Goal: Transaction & Acquisition: Purchase product/service

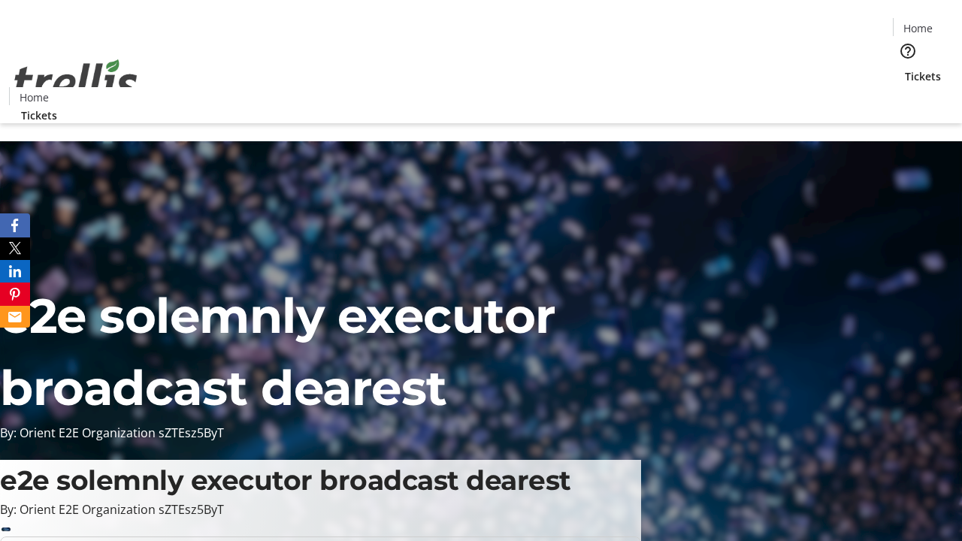
click at [905, 68] on span "Tickets" at bounding box center [923, 76] width 36 height 16
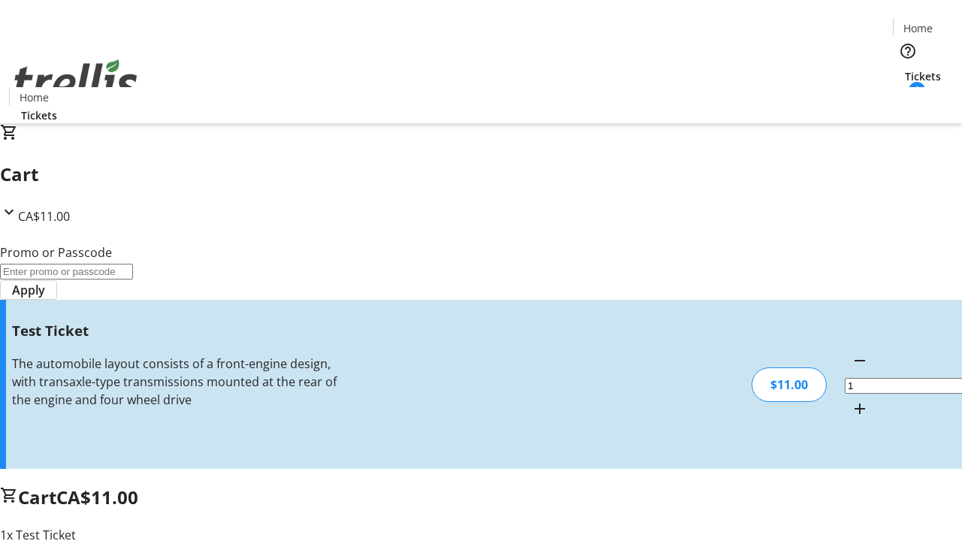
type input "UNLOCK"
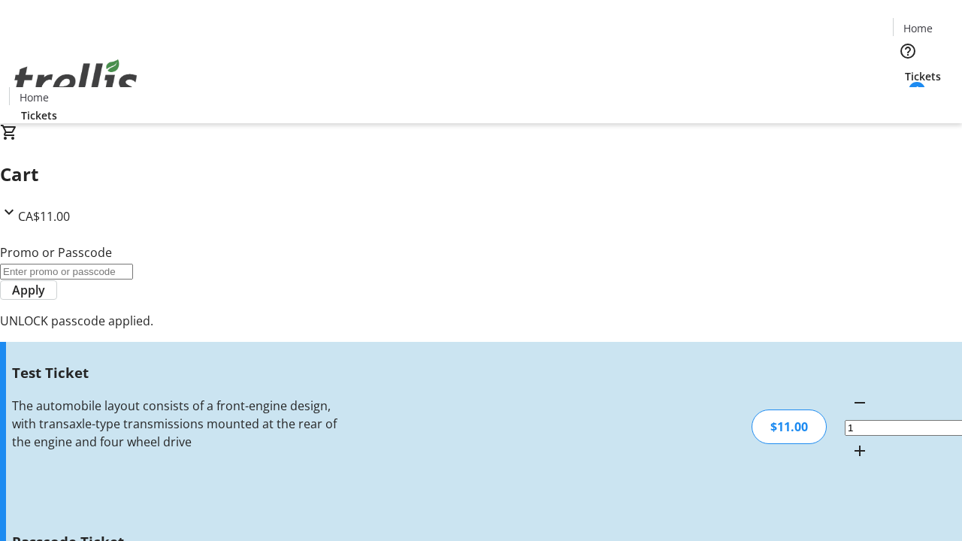
type input "5"
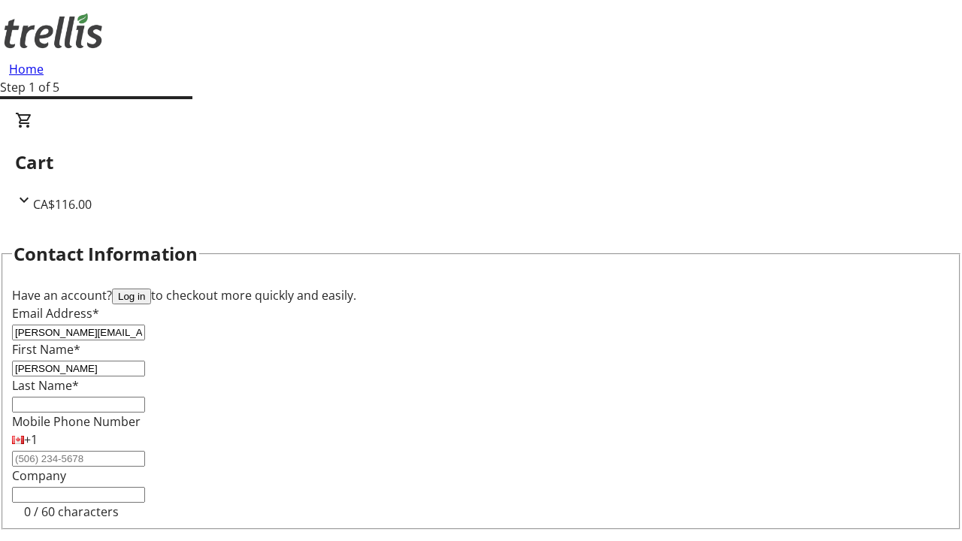
type input "[PERSON_NAME]"
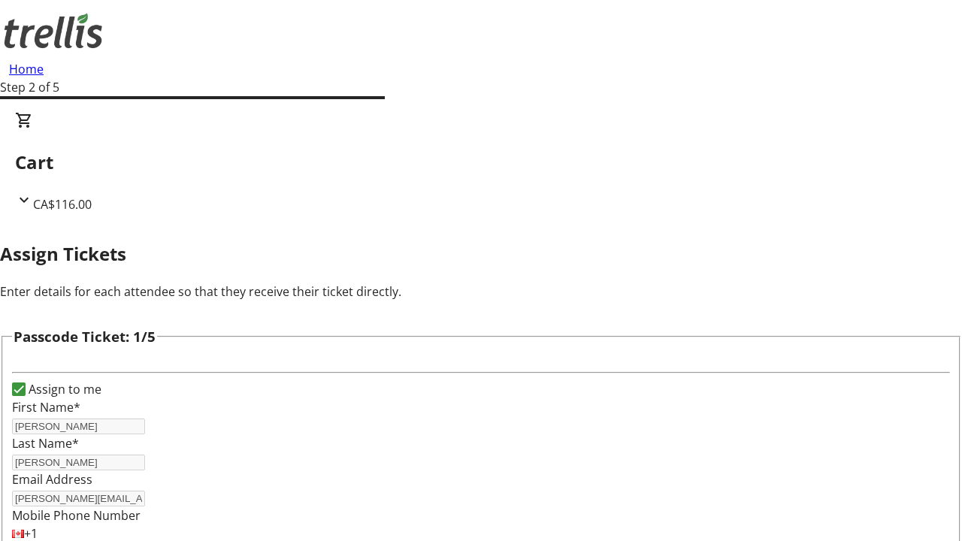
type input "[PERSON_NAME]"
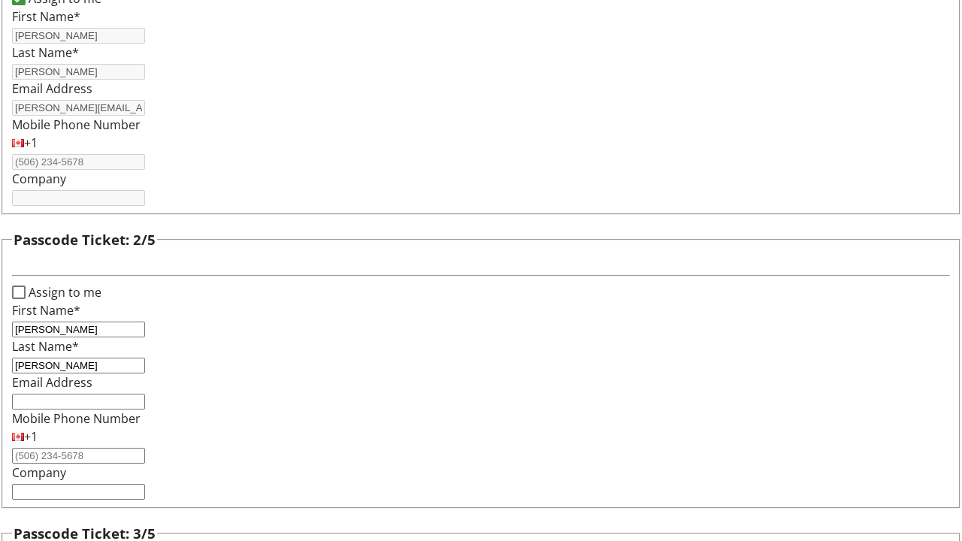
type input "[PERSON_NAME]"
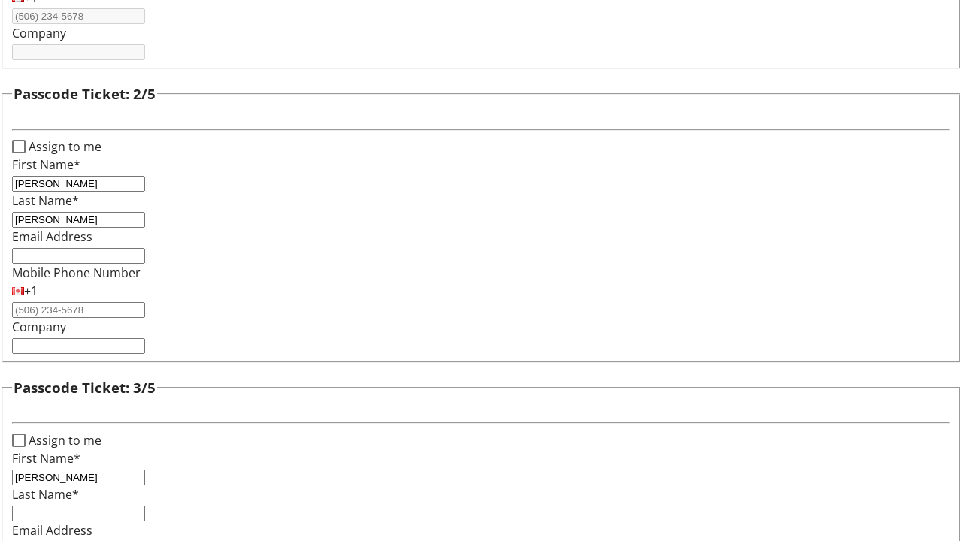
type input "[PERSON_NAME]"
type input "Zemlak"
type input "[PERSON_NAME]"
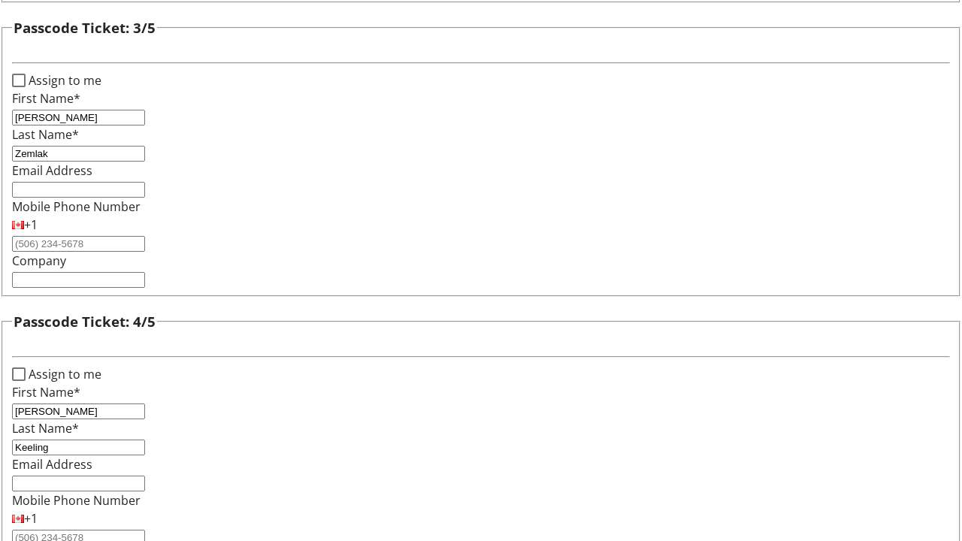
type input "Keeling"
checkbox input "true"
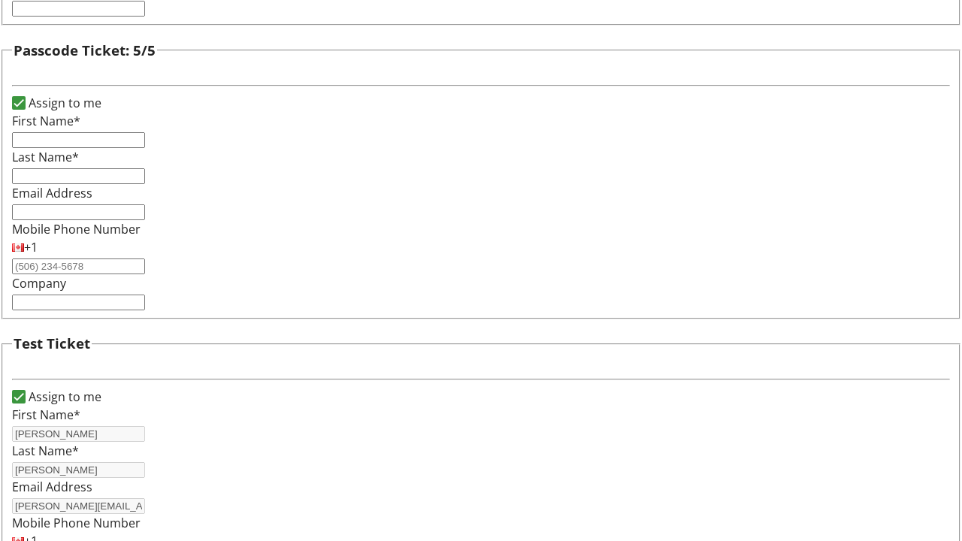
type input "[PERSON_NAME]"
type input "[PERSON_NAME][EMAIL_ADDRESS][DOMAIN_NAME]"
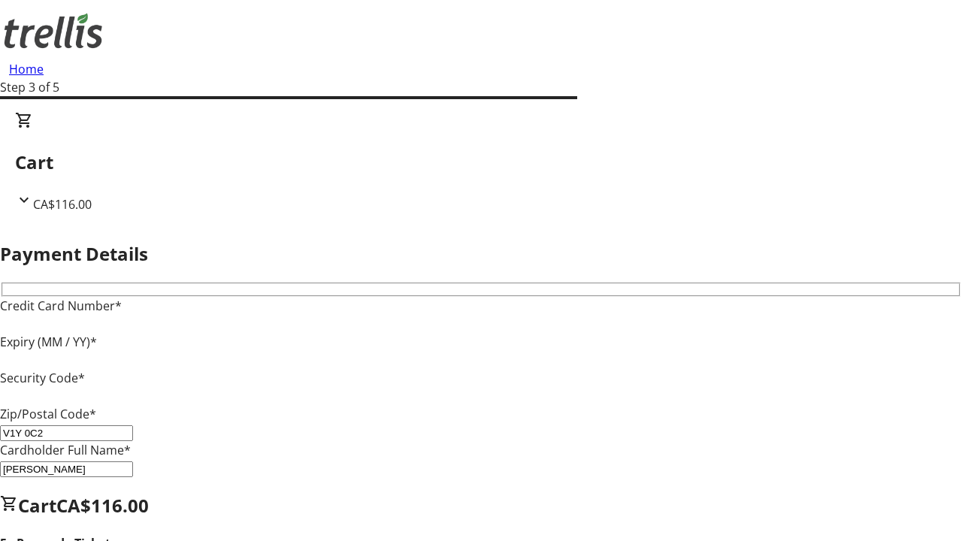
type input "V1Y 0C2"
